Goal: Book appointment/travel/reservation

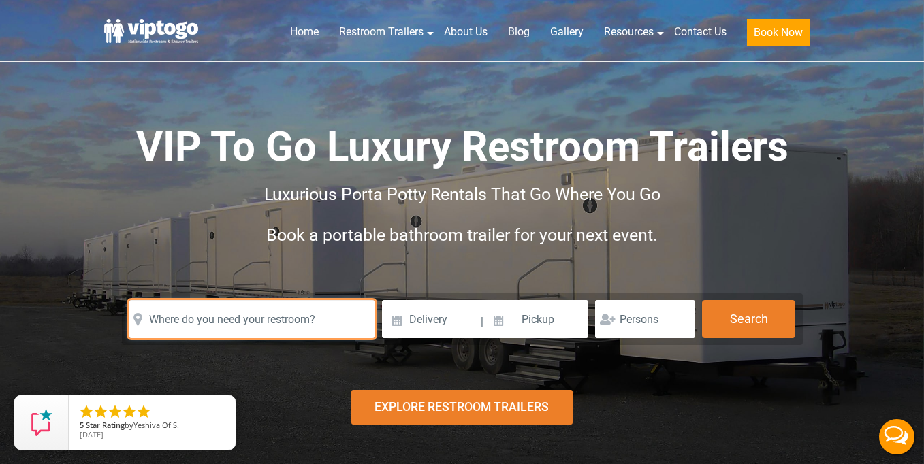
click at [291, 320] on input "text" at bounding box center [252, 319] width 246 height 38
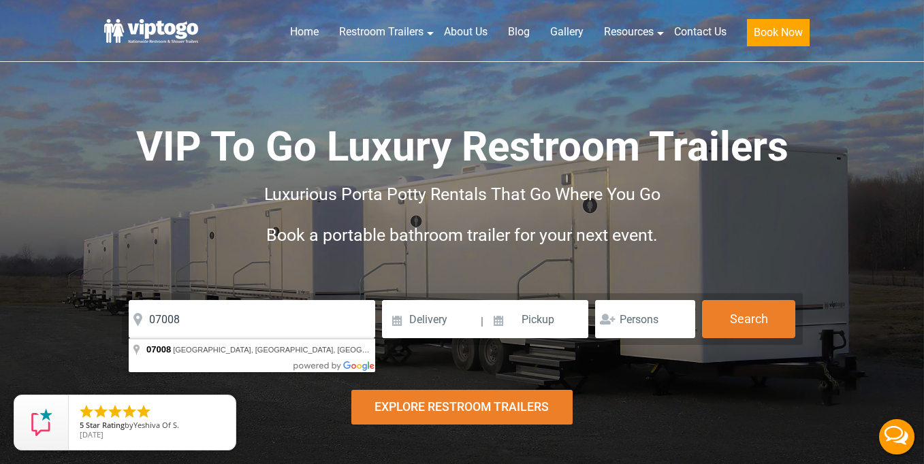
type input "Carteret, NJ 07008, [GEOGRAPHIC_DATA]"
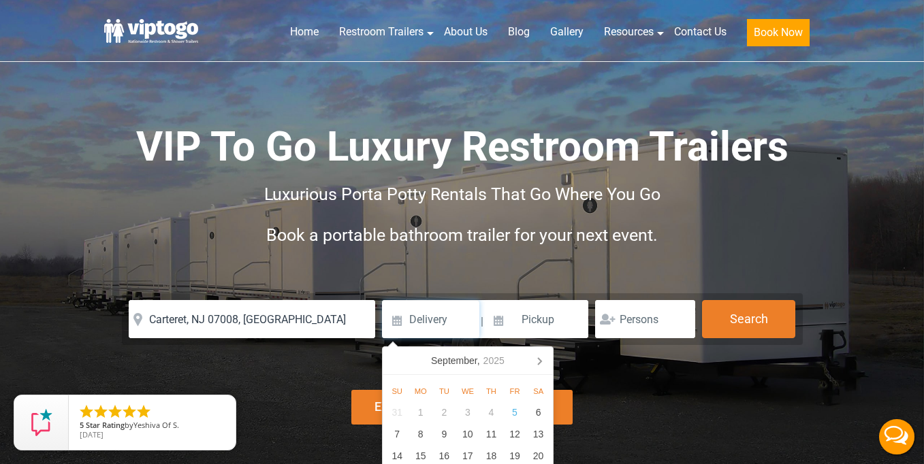
click at [440, 323] on input at bounding box center [430, 319] width 97 height 38
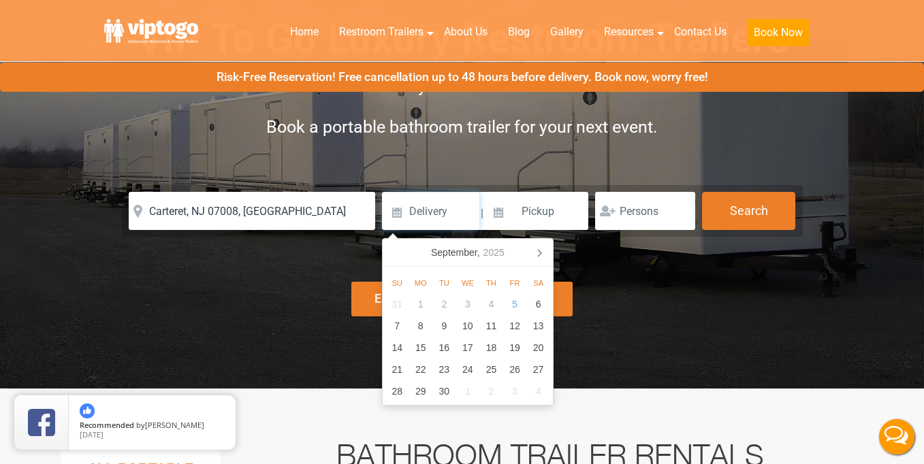
scroll to position [113, 0]
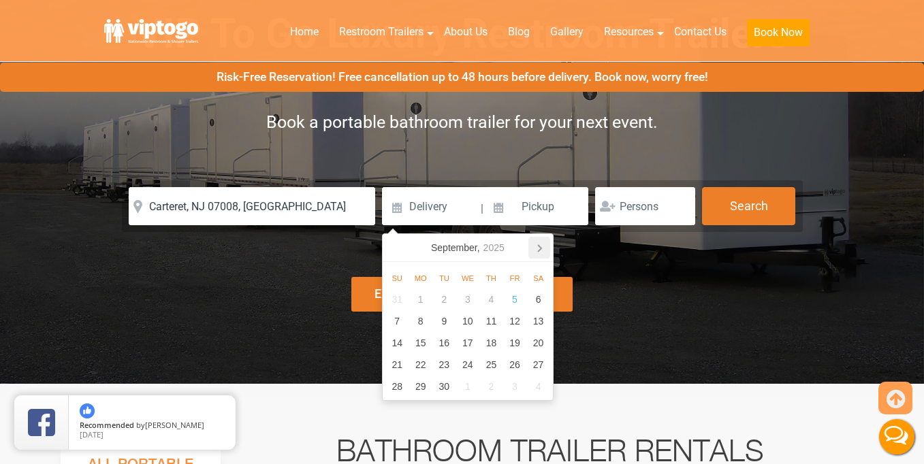
click at [537, 246] on icon at bounding box center [539, 248] width 22 height 22
click at [478, 299] on div "1" at bounding box center [468, 300] width 24 height 22
type input "[DATE]"
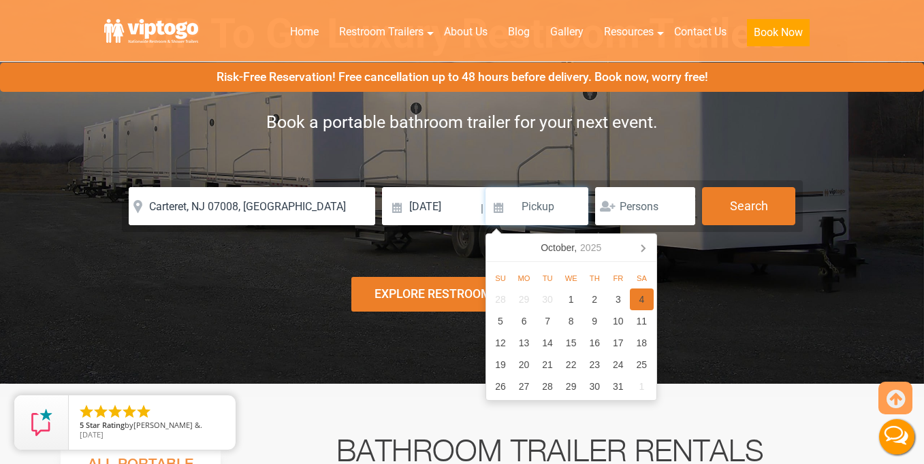
click at [631, 300] on div "4" at bounding box center [642, 300] width 24 height 22
type input "[DATE]"
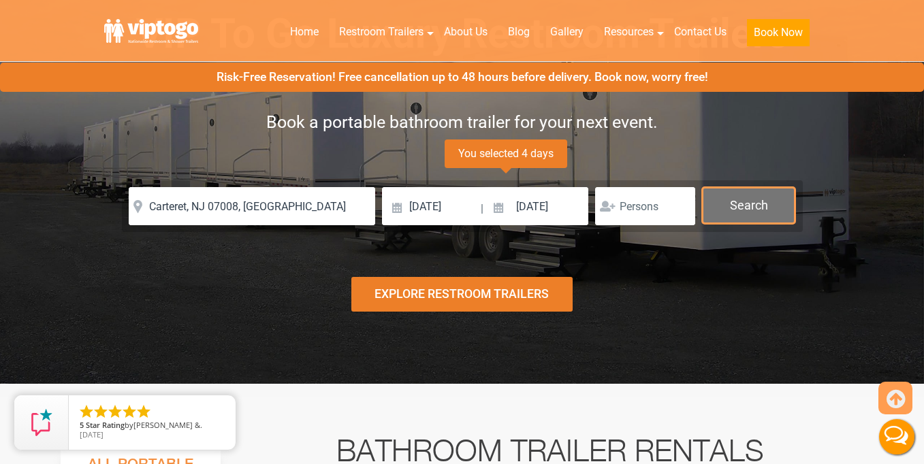
click at [754, 210] on button "Search" at bounding box center [748, 205] width 93 height 37
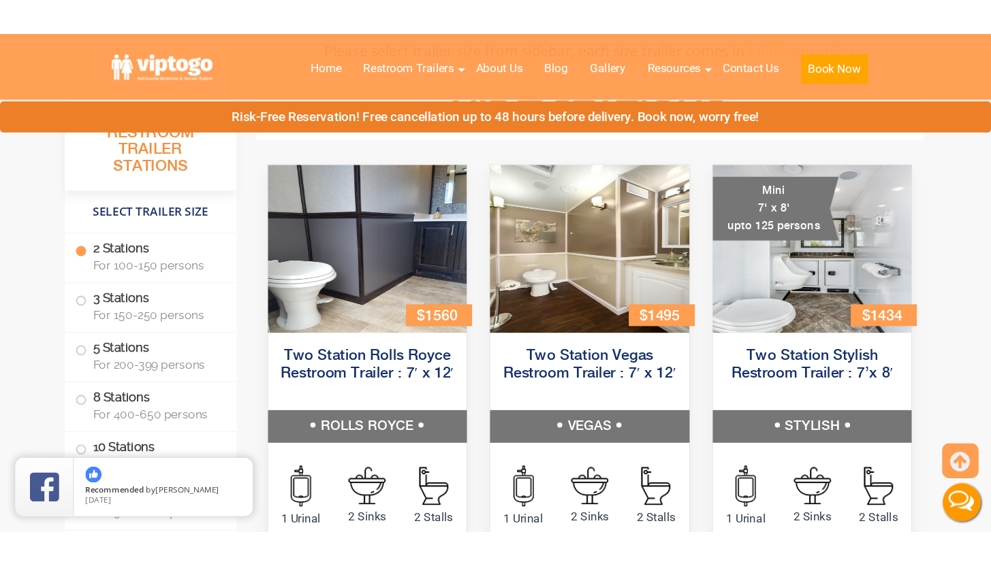
scroll to position [609, 0]
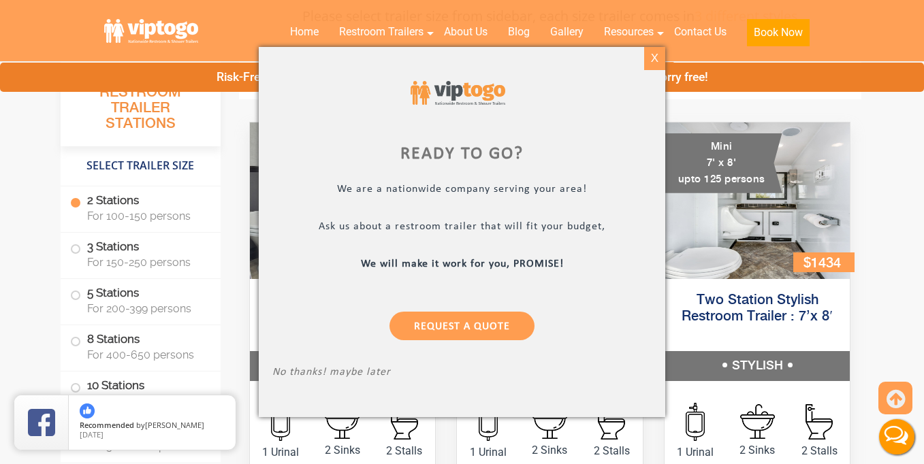
click at [654, 53] on div "X" at bounding box center [654, 58] width 21 height 23
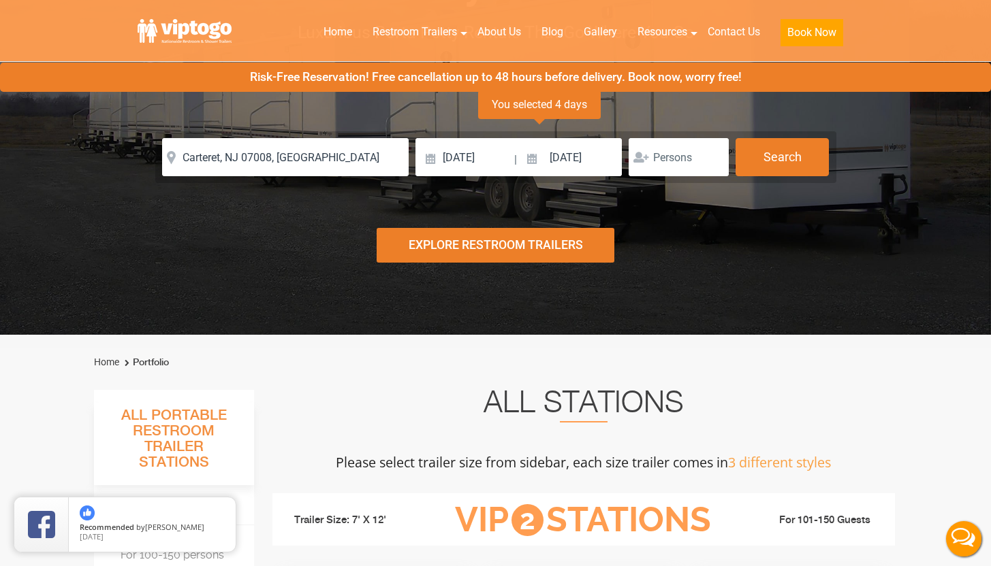
scroll to position [63, 0]
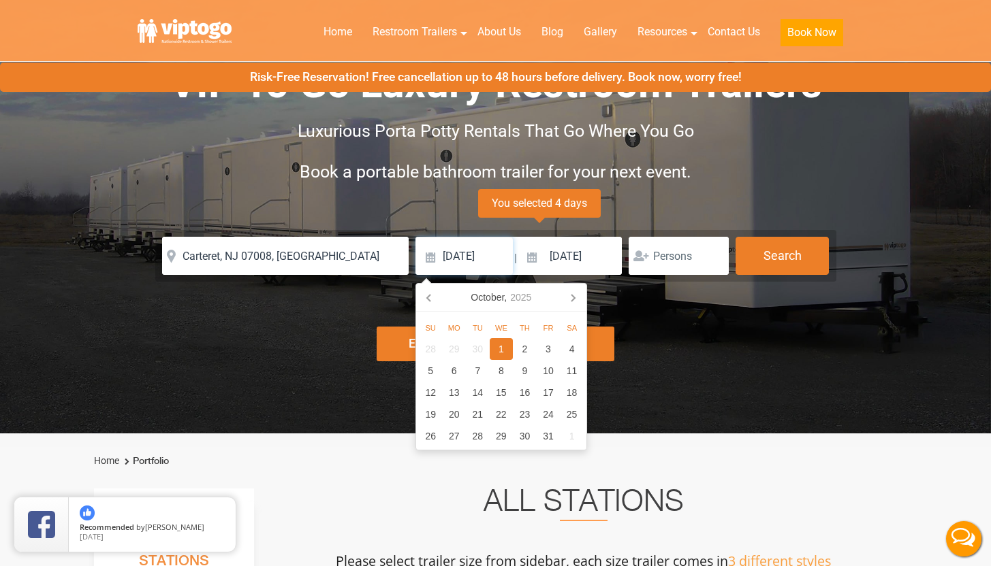
click at [486, 258] on input "[DATE]" at bounding box center [463, 256] width 97 height 38
click at [525, 348] on div "2" at bounding box center [525, 349] width 24 height 22
type input "[DATE]"
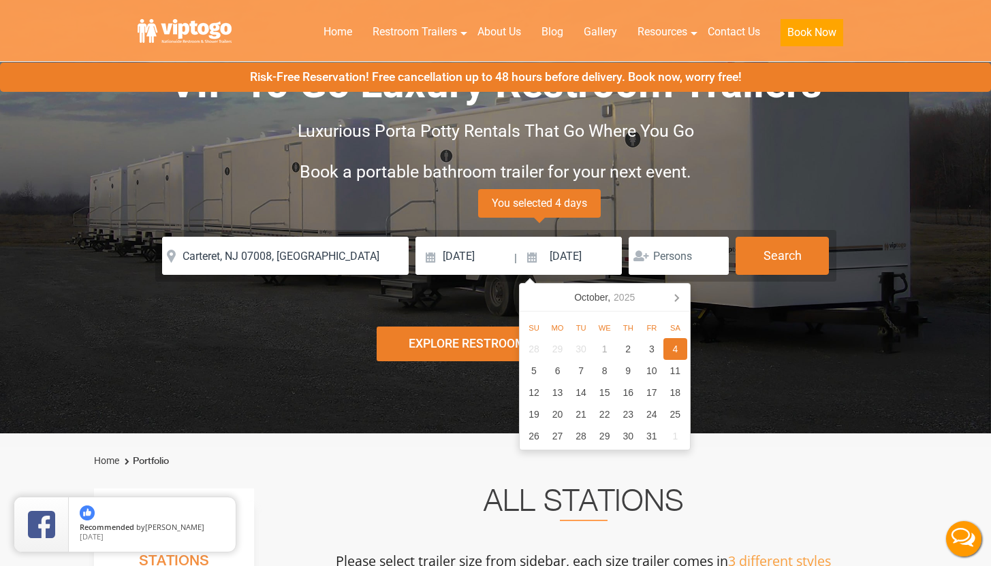
click at [568, 349] on div "29" at bounding box center [557, 349] width 24 height 22
click at [629, 348] on div "2" at bounding box center [628, 349] width 24 height 22
click at [563, 255] on input "[DATE]" at bounding box center [570, 256] width 103 height 38
click at [679, 346] on div "4" at bounding box center [675, 349] width 24 height 22
type input "[DATE]"
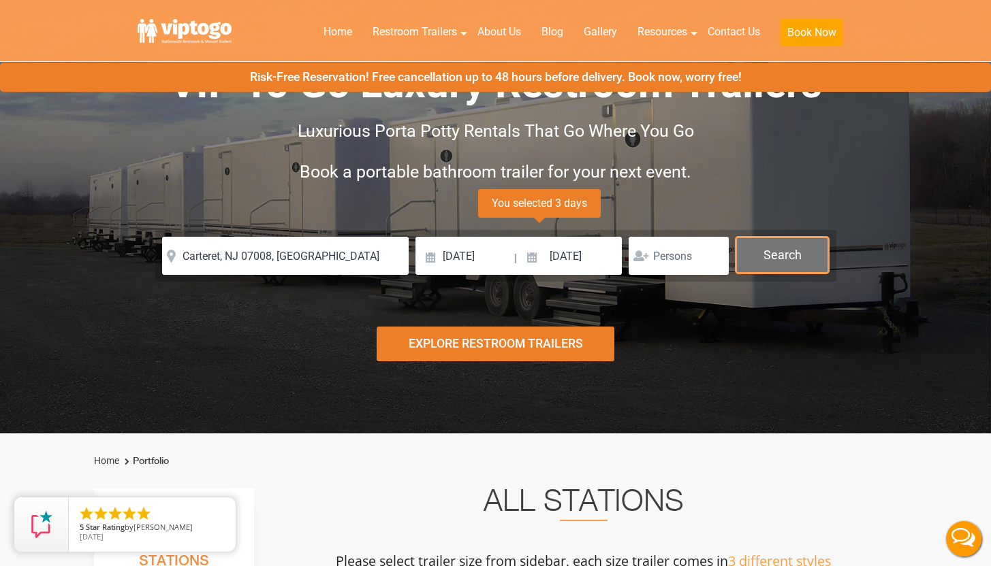
click at [778, 262] on button "Search" at bounding box center [781, 255] width 93 height 37
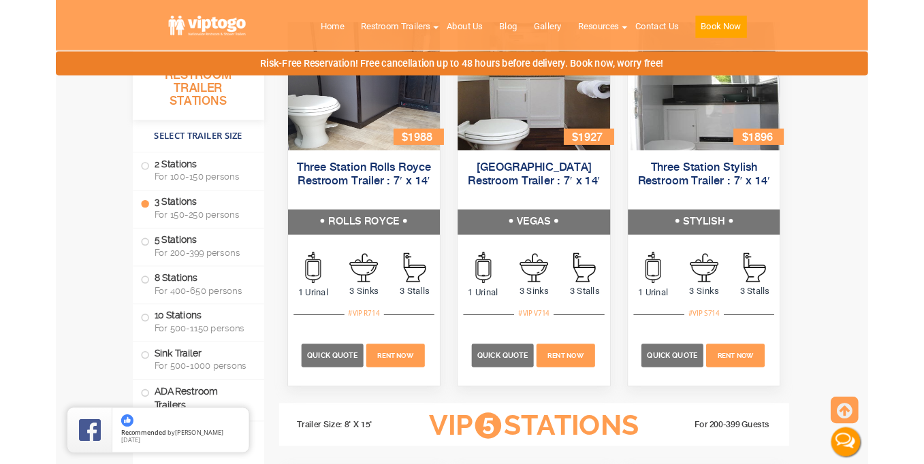
scroll to position [1620, 0]
